Goal: Information Seeking & Learning: Check status

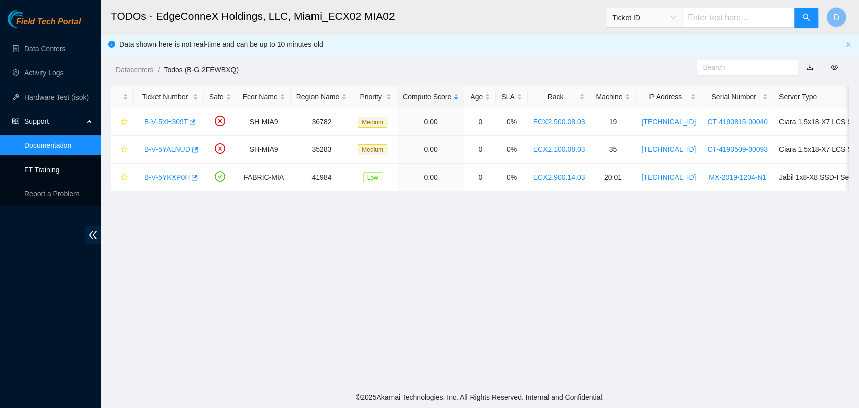
scroll to position [165, 0]
click at [48, 166] on link "FT Training" at bounding box center [42, 169] width 36 height 8
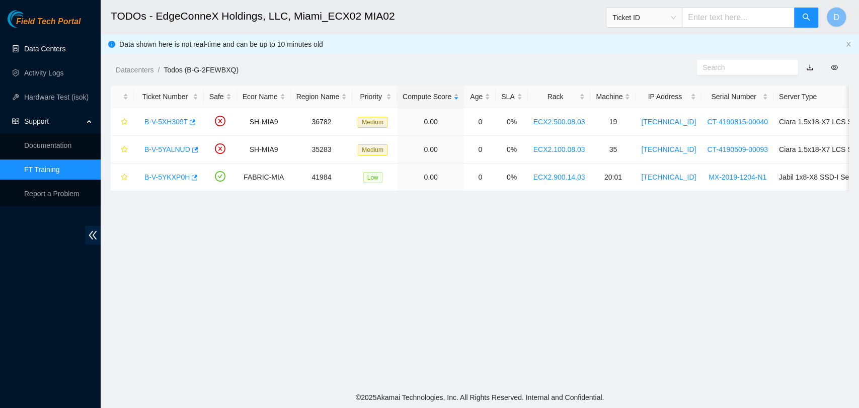
click at [37, 50] on link "Data Centers" at bounding box center [44, 49] width 41 height 8
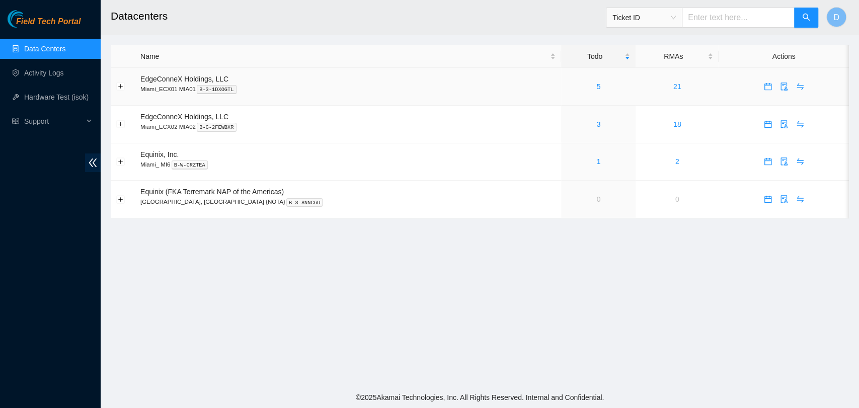
click at [576, 91] on div "5" at bounding box center [597, 86] width 63 height 11
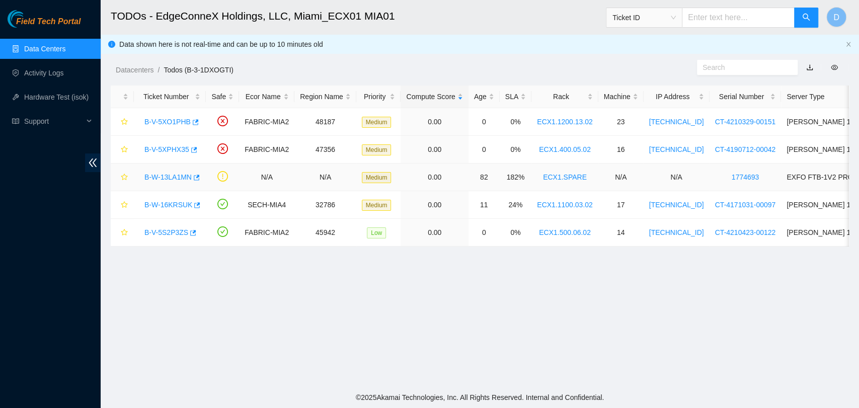
click at [179, 176] on link "B-W-13LA1MN" at bounding box center [167, 177] width 47 height 8
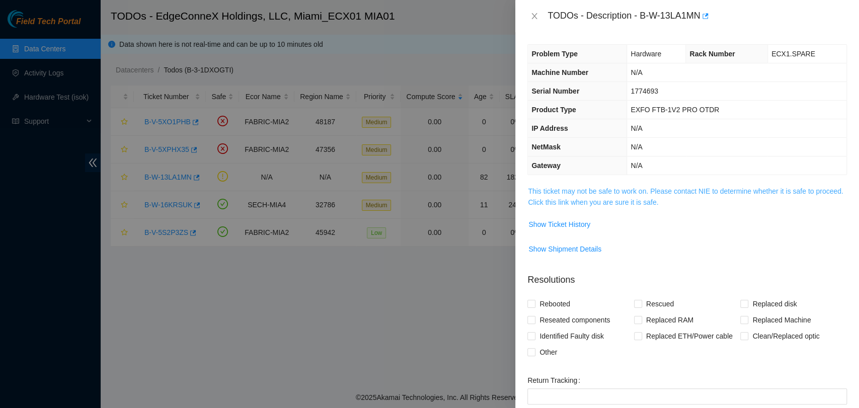
click at [595, 197] on link "This ticket may not be safe to work on. Please contact NIE to determine whether…" at bounding box center [685, 196] width 315 height 19
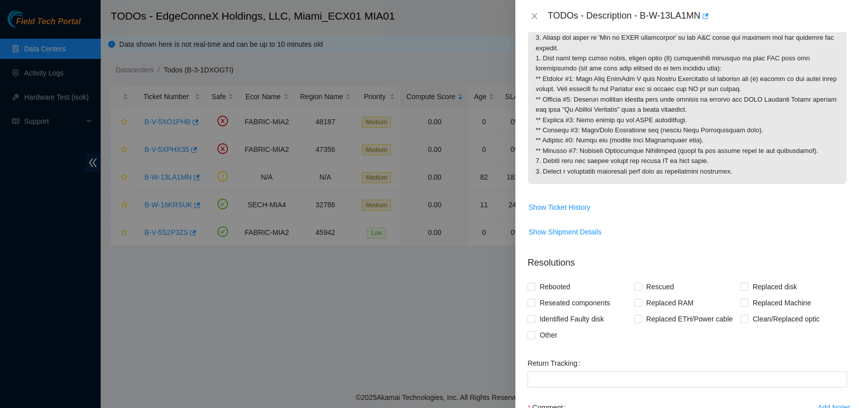
scroll to position [255, 0]
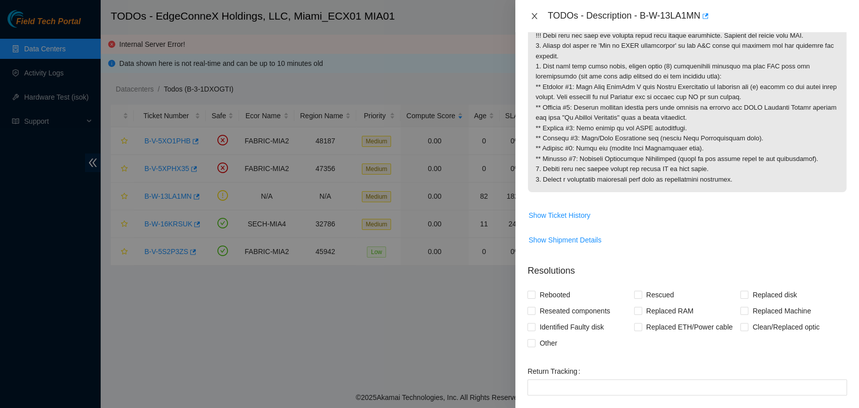
click at [535, 19] on icon "close" at bounding box center [534, 16] width 8 height 8
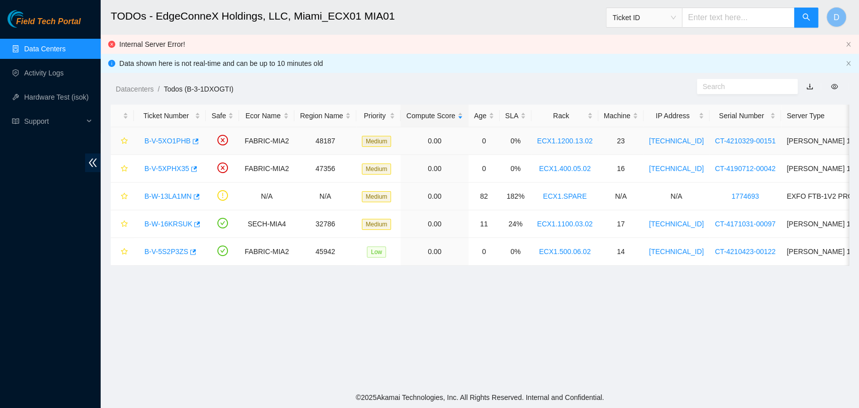
scroll to position [165, 0]
click at [65, 45] on link "Data Centers" at bounding box center [44, 49] width 41 height 8
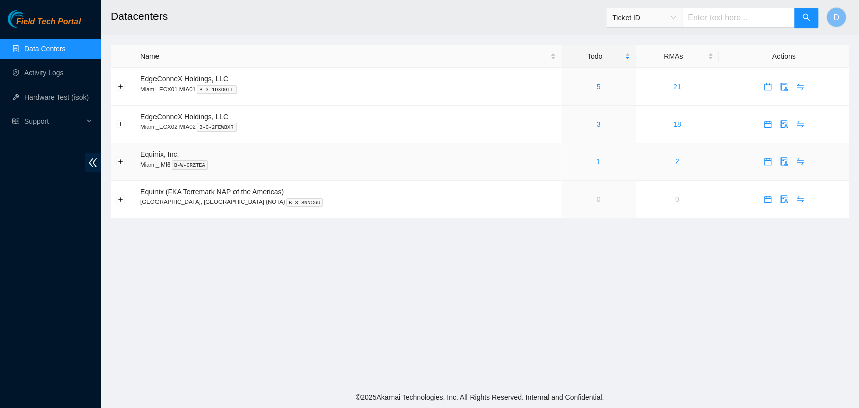
click at [566, 165] on div "1" at bounding box center [597, 161] width 63 height 11
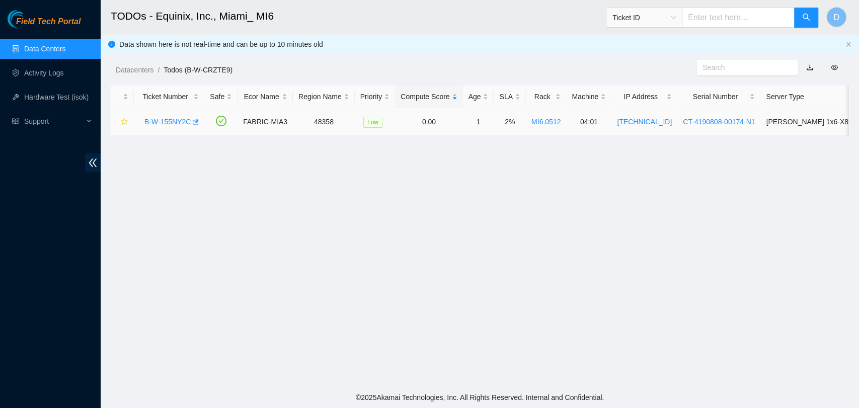
click at [174, 120] on link "B-W-155NY2C" at bounding box center [167, 122] width 46 height 8
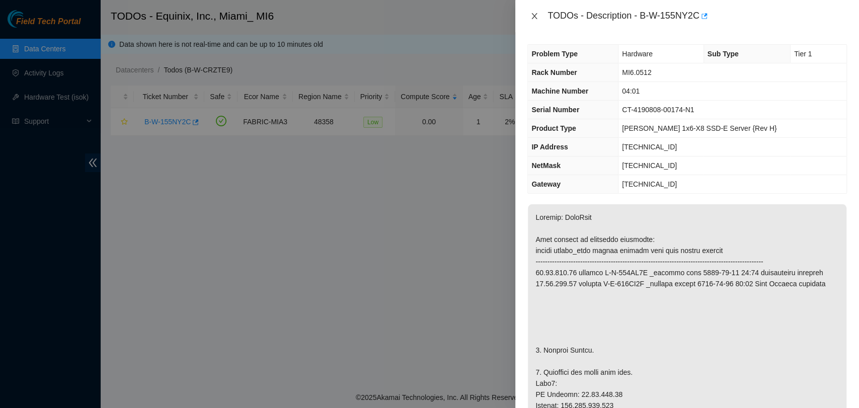
click at [531, 13] on icon "close" at bounding box center [534, 16] width 8 height 8
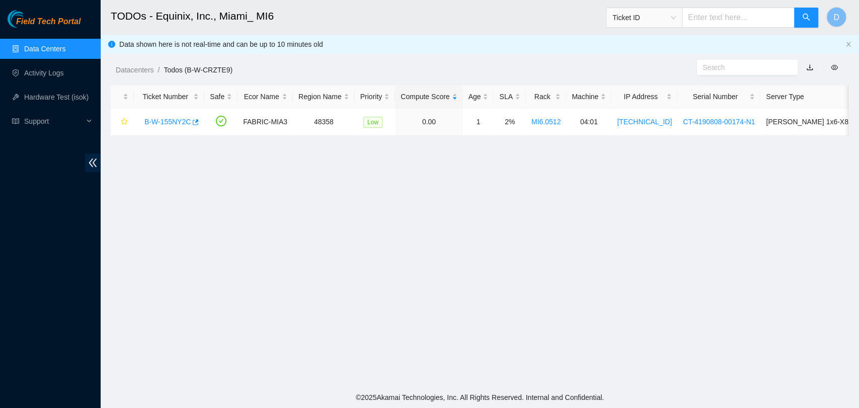
click at [47, 51] on link "Data Centers" at bounding box center [44, 49] width 41 height 8
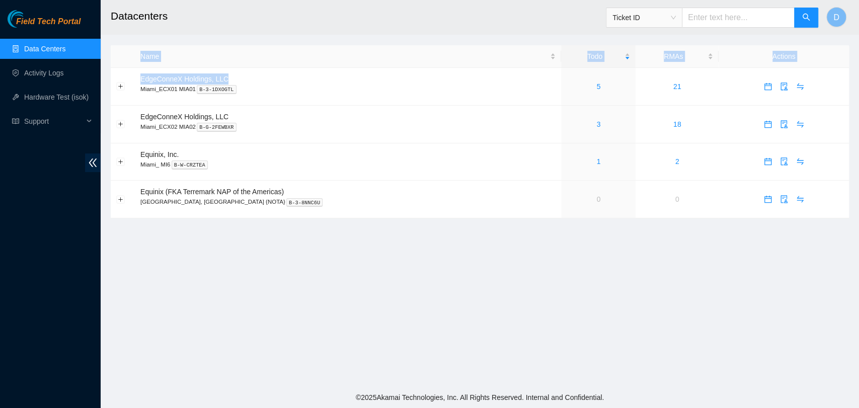
drag, startPoint x: 511, startPoint y: 69, endPoint x: 617, endPoint y: 255, distance: 213.1
click at [617, 255] on main "Datacenters Ticket ID D Name Todo RMAs Actions EdgeConneX Holdings, LLC [GEOGRA…" at bounding box center [480, 193] width 758 height 387
click at [615, 257] on main "Datacenters Ticket ID D Name Todo RMAs Actions EdgeConneX Holdings, LLC [GEOGRA…" at bounding box center [480, 193] width 758 height 387
